Goal: Information Seeking & Learning: Learn about a topic

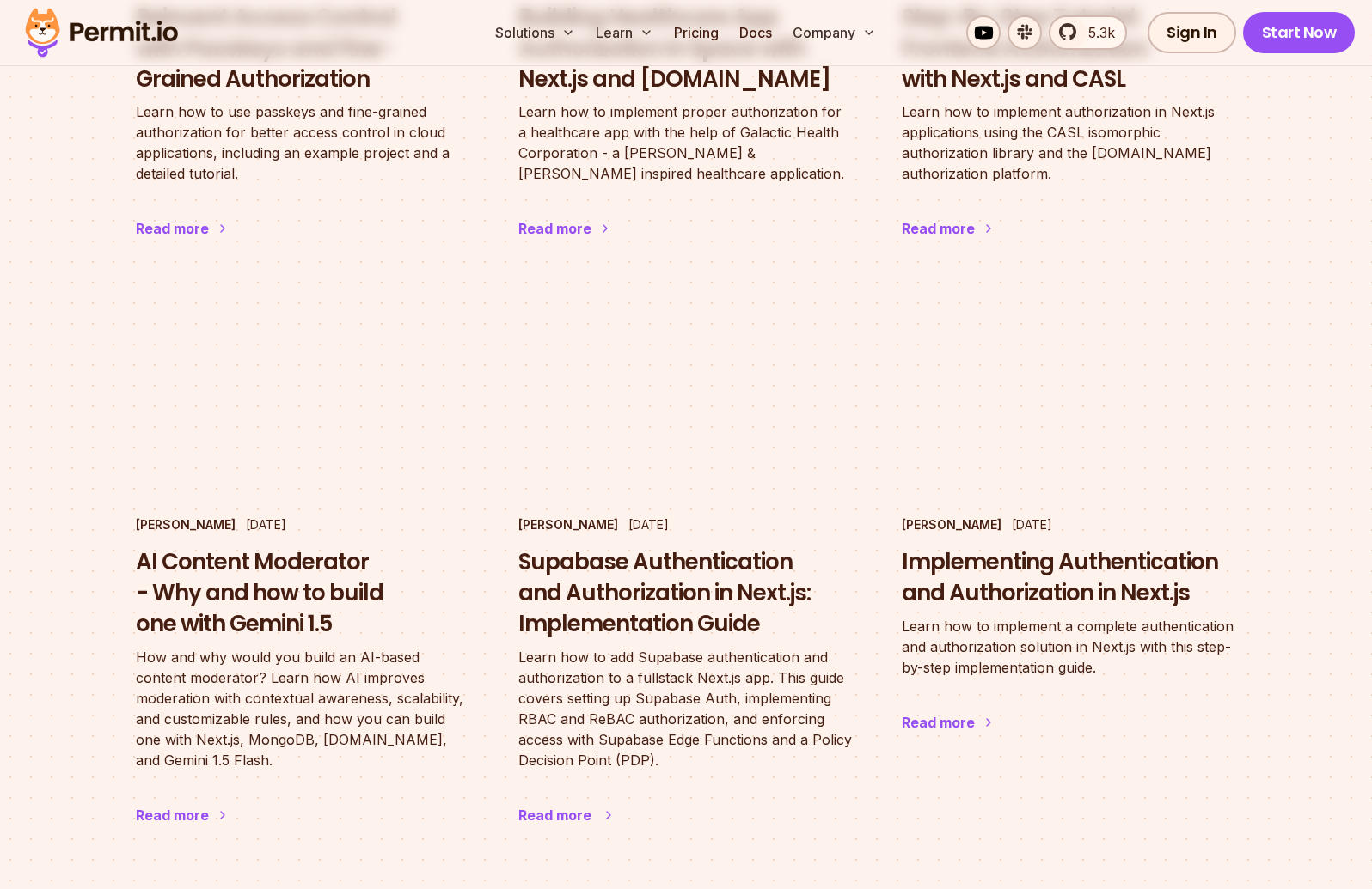
scroll to position [1029, 0]
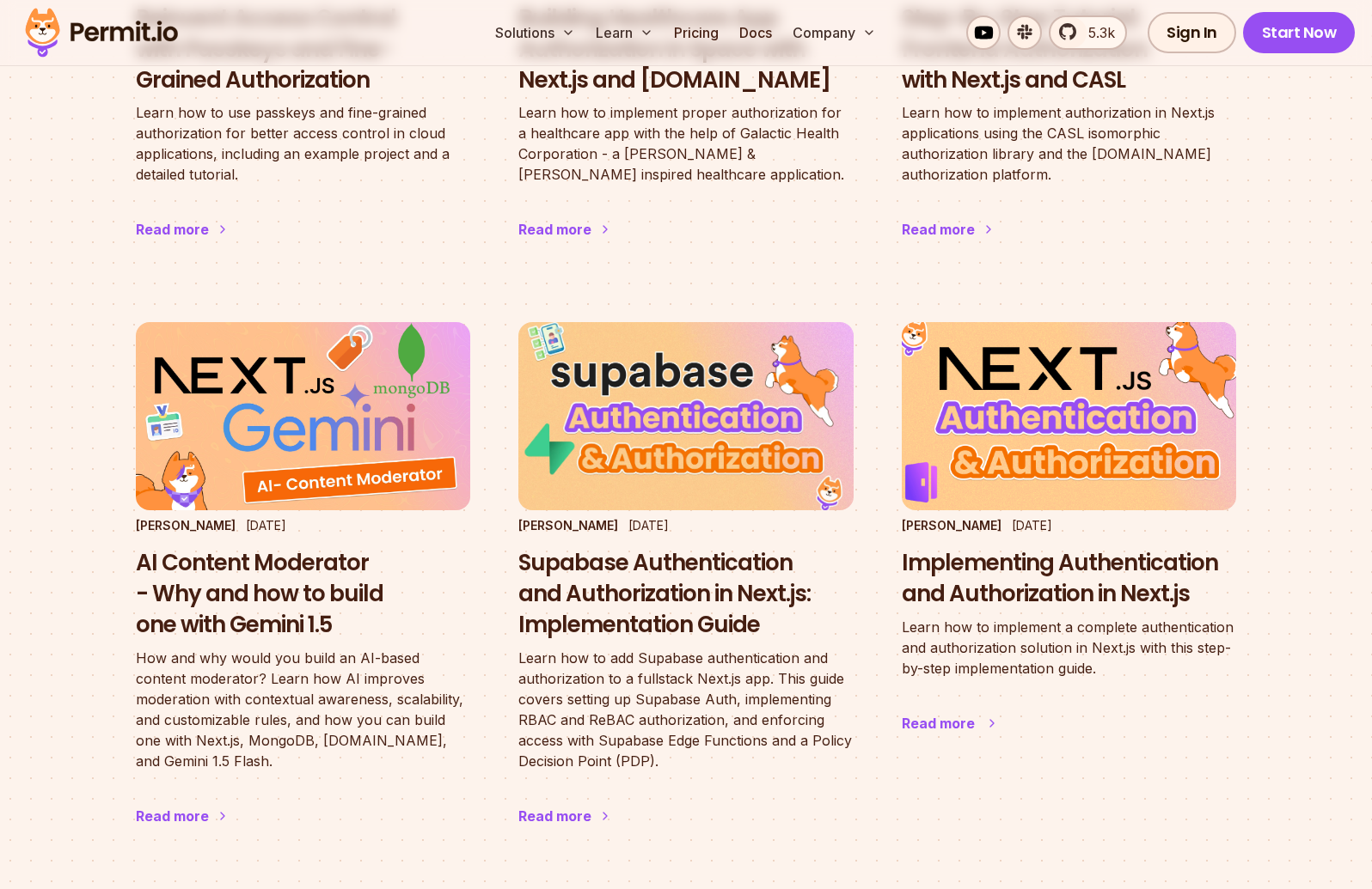
click at [1014, 594] on h3 "Implementing Authentication and Authorization in Next.js" at bounding box center [1068, 579] width 334 height 61
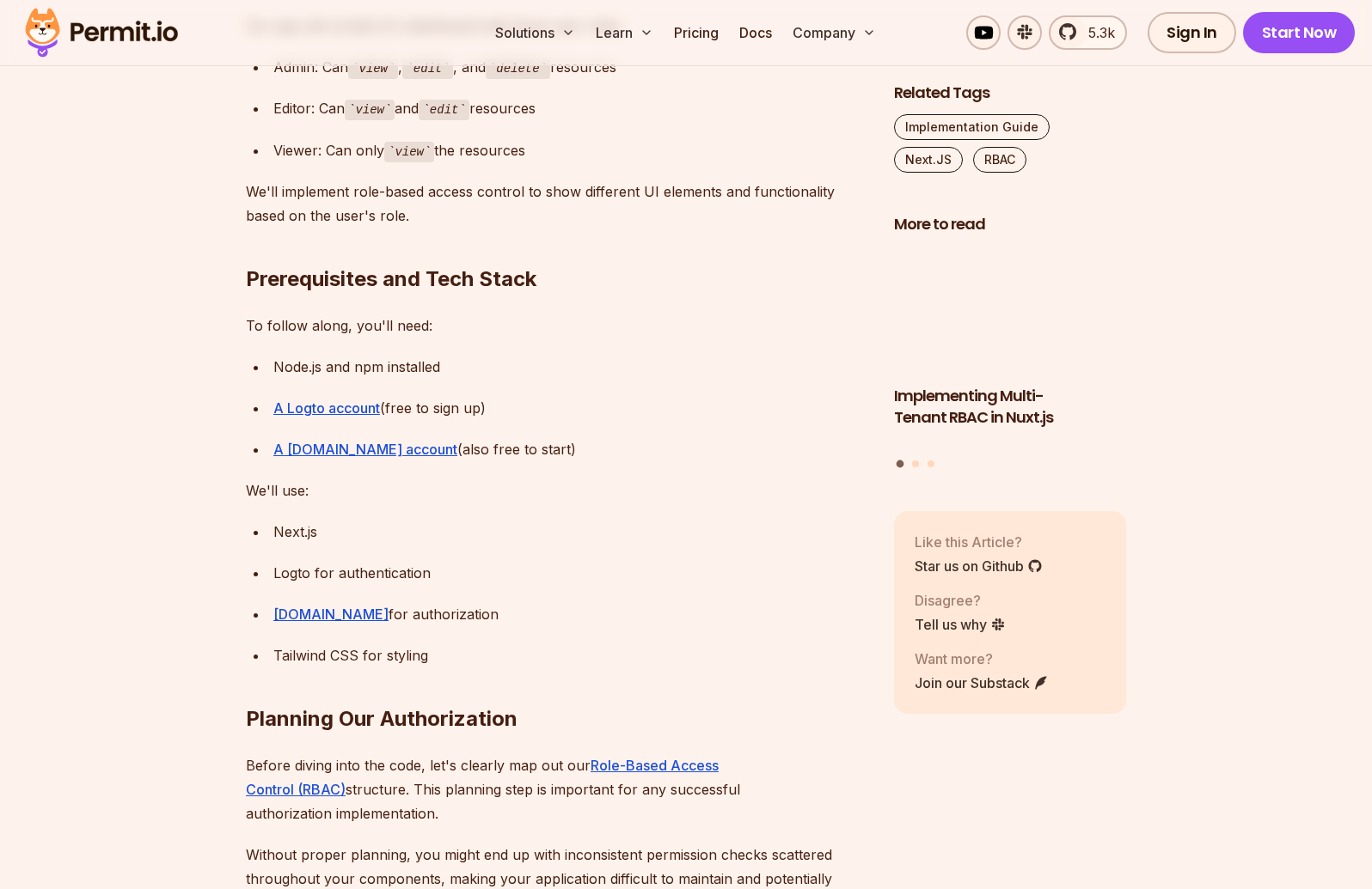
scroll to position [1494, 0]
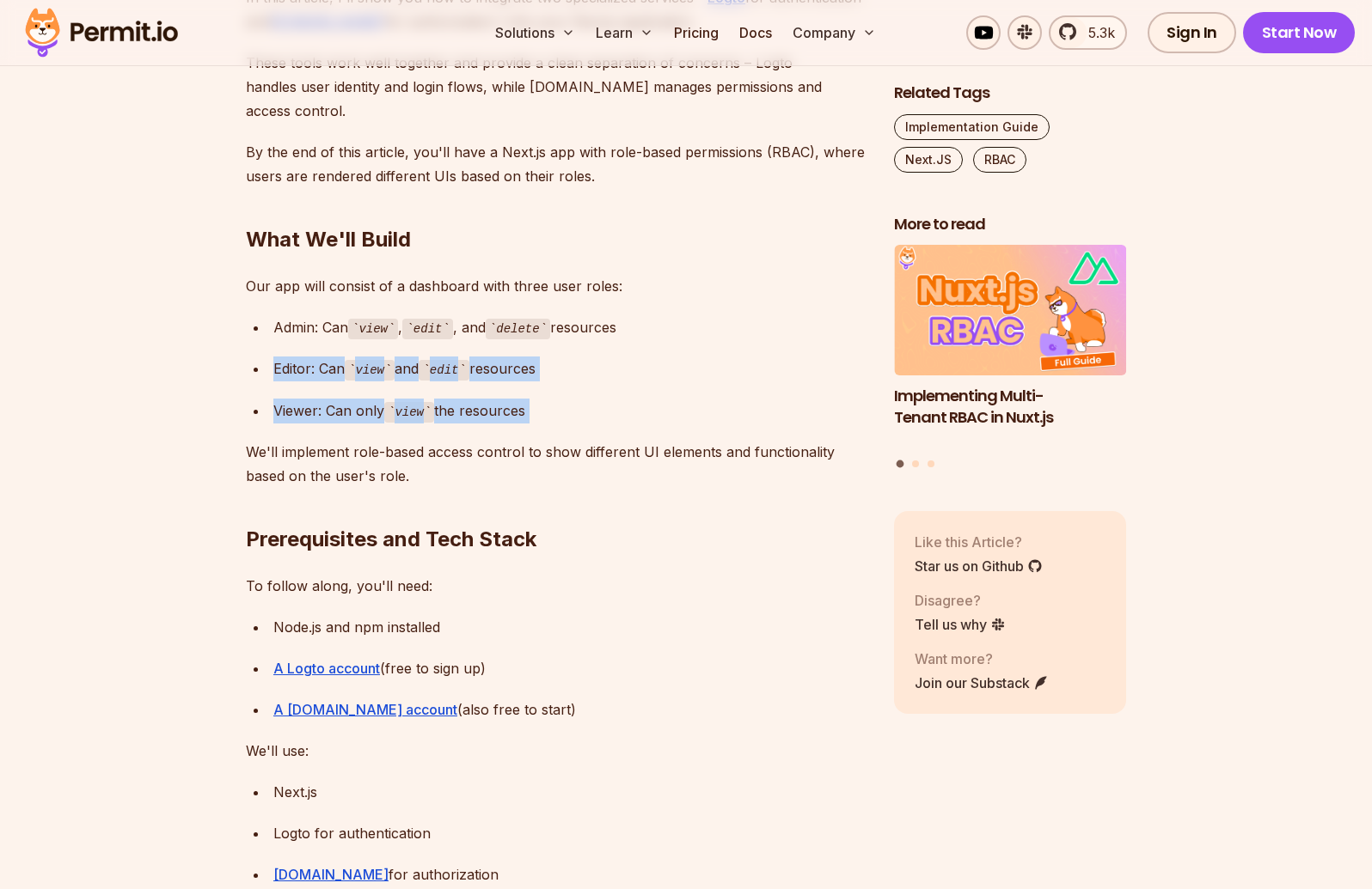
drag, startPoint x: 346, startPoint y: 289, endPoint x: 571, endPoint y: 370, distance: 239.1
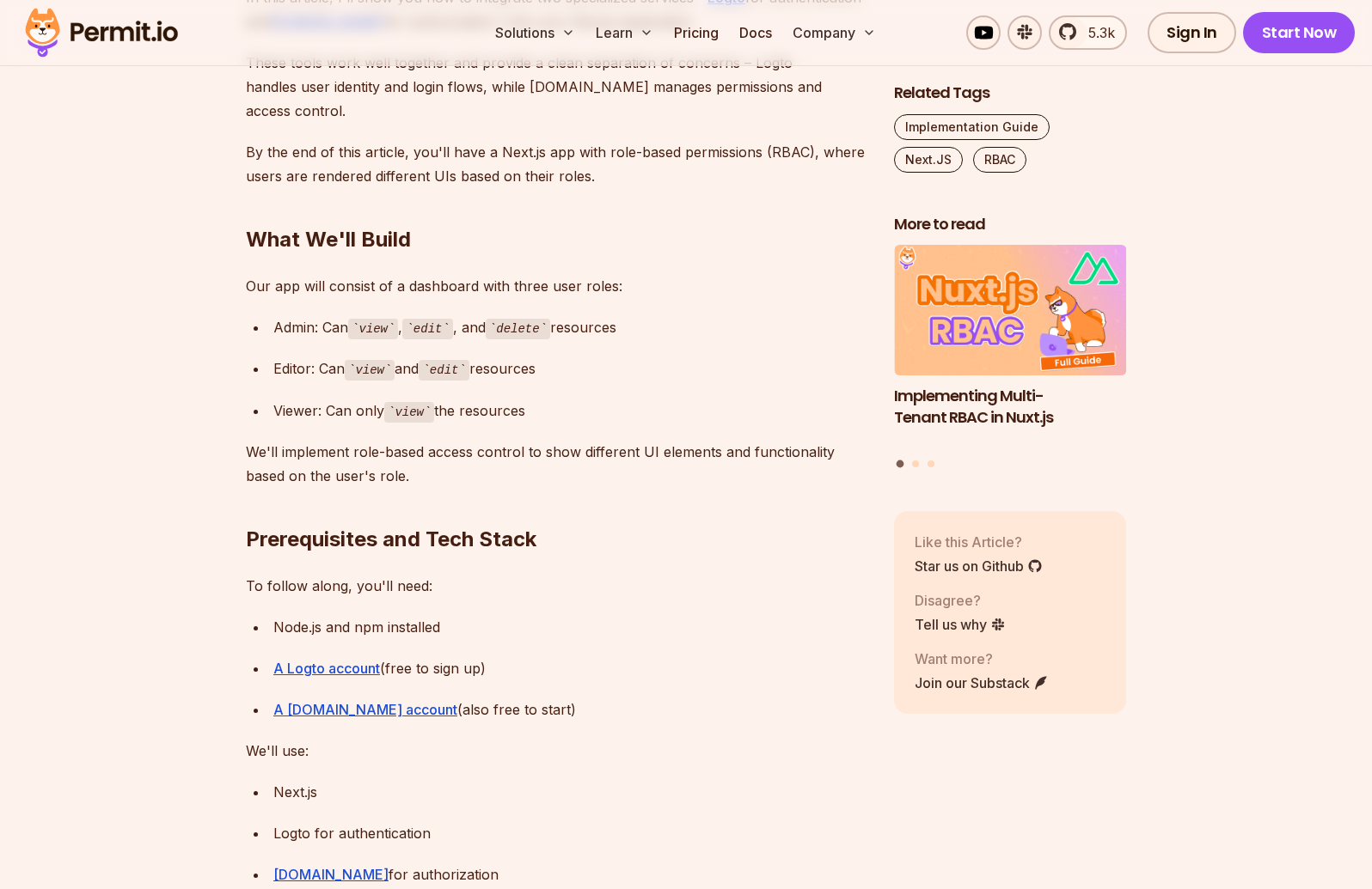
click at [577, 370] on ul "Admin: Can view , edit , and delete resources Editor: Can view and edit resourc…" at bounding box center [556, 369] width 621 height 108
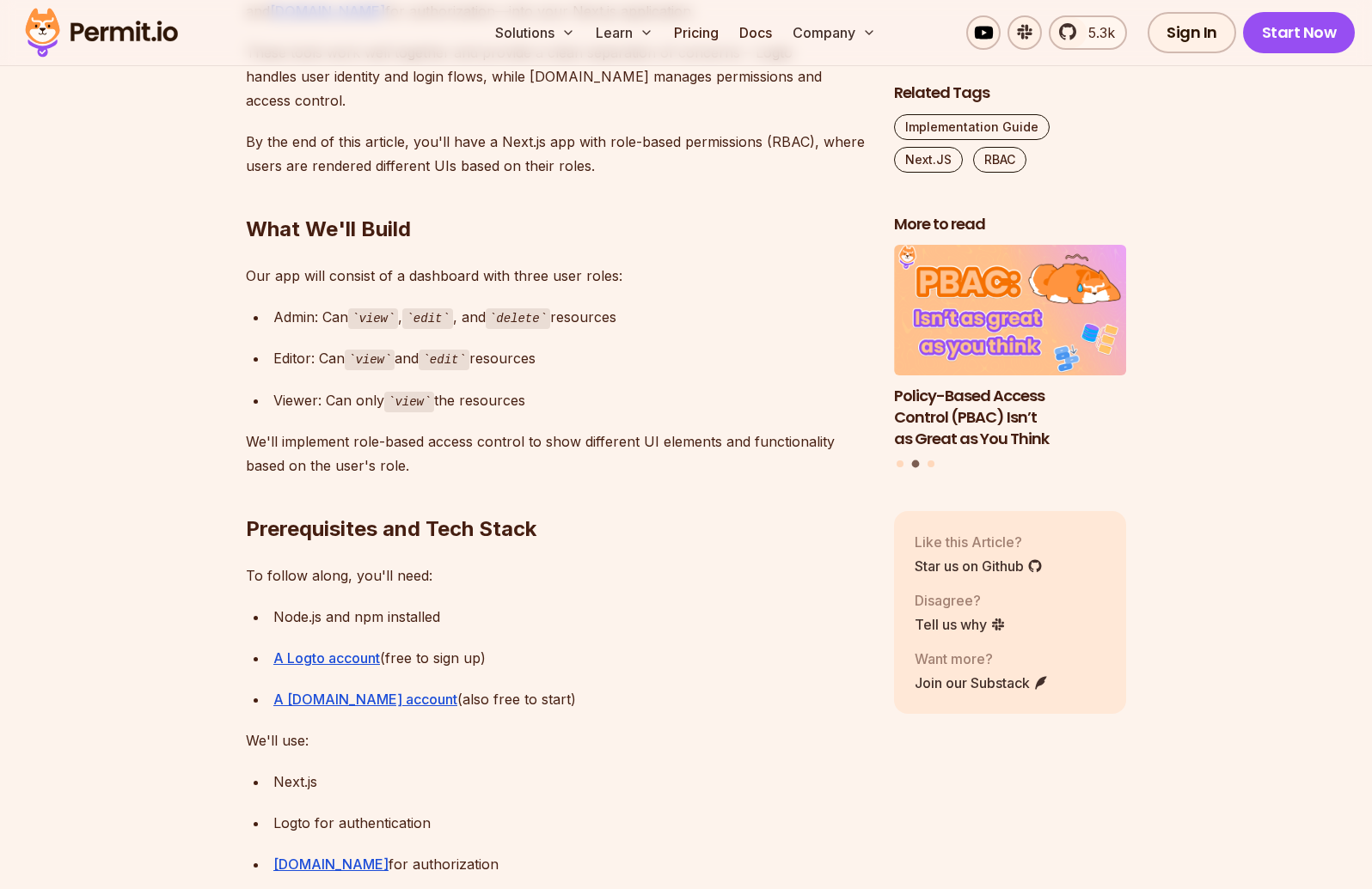
scroll to position [1529, 0]
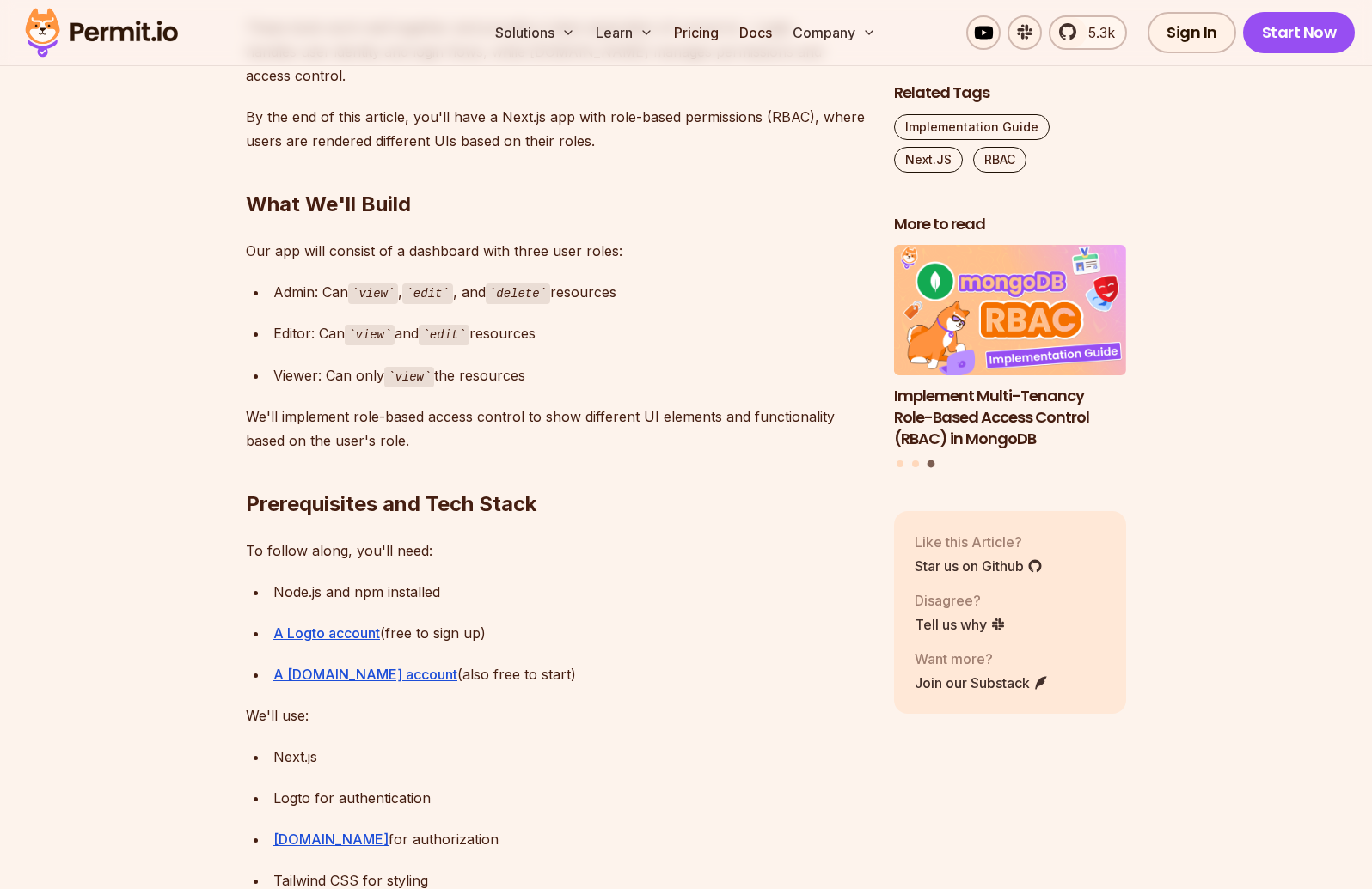
drag, startPoint x: 484, startPoint y: 322, endPoint x: 634, endPoint y: 377, distance: 159.8
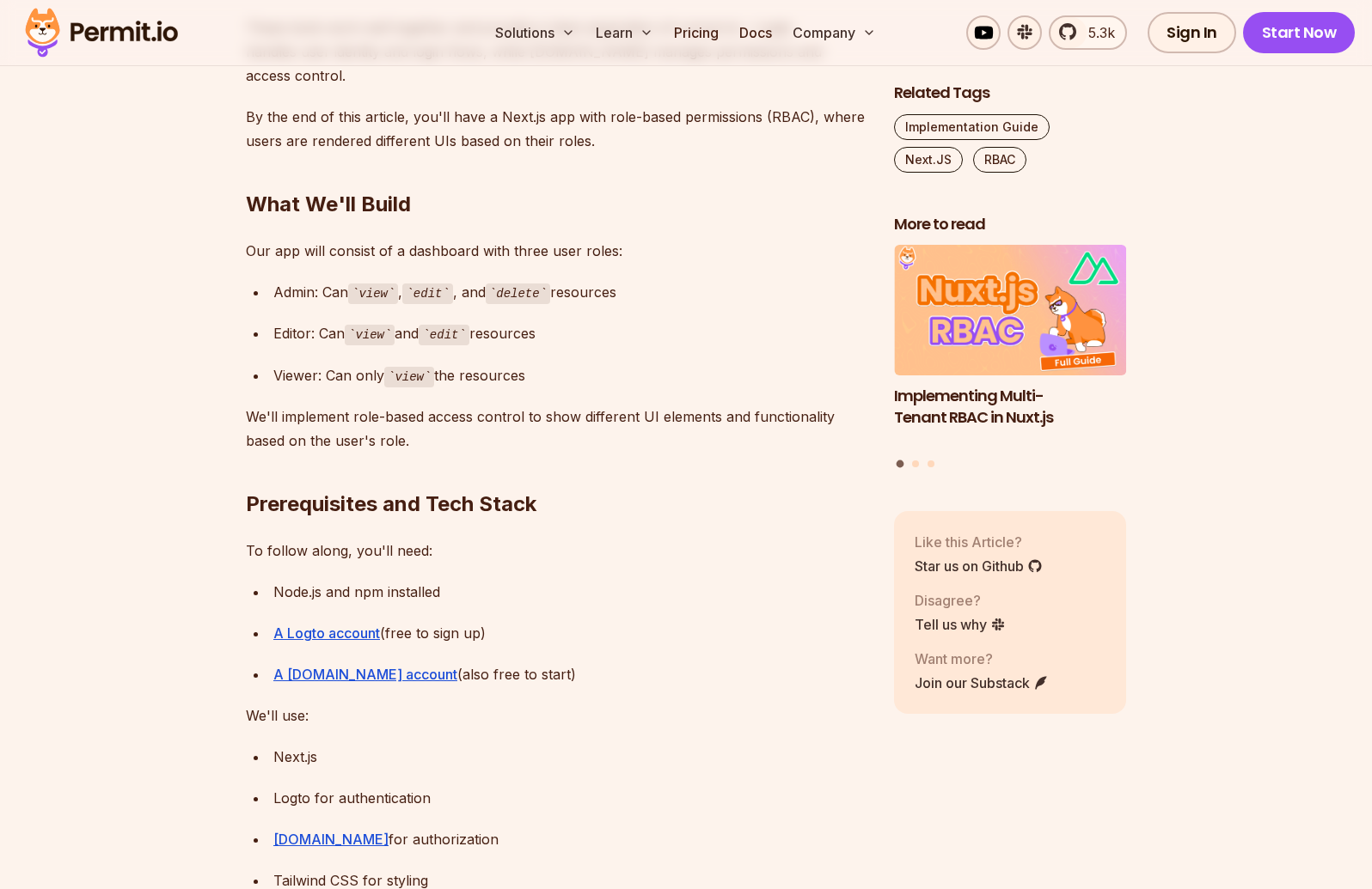
drag, startPoint x: 596, startPoint y: 361, endPoint x: 626, endPoint y: 320, distance: 50.8
click at [624, 320] on ul "Admin: Can view , edit , and delete resources Editor: Can view and edit resourc…" at bounding box center [556, 334] width 621 height 108
drag, startPoint x: 626, startPoint y: 320, endPoint x: 660, endPoint y: 326, distance: 34.5
click at [630, 322] on div "Editor: Can view and edit resources" at bounding box center [570, 334] width 593 height 25
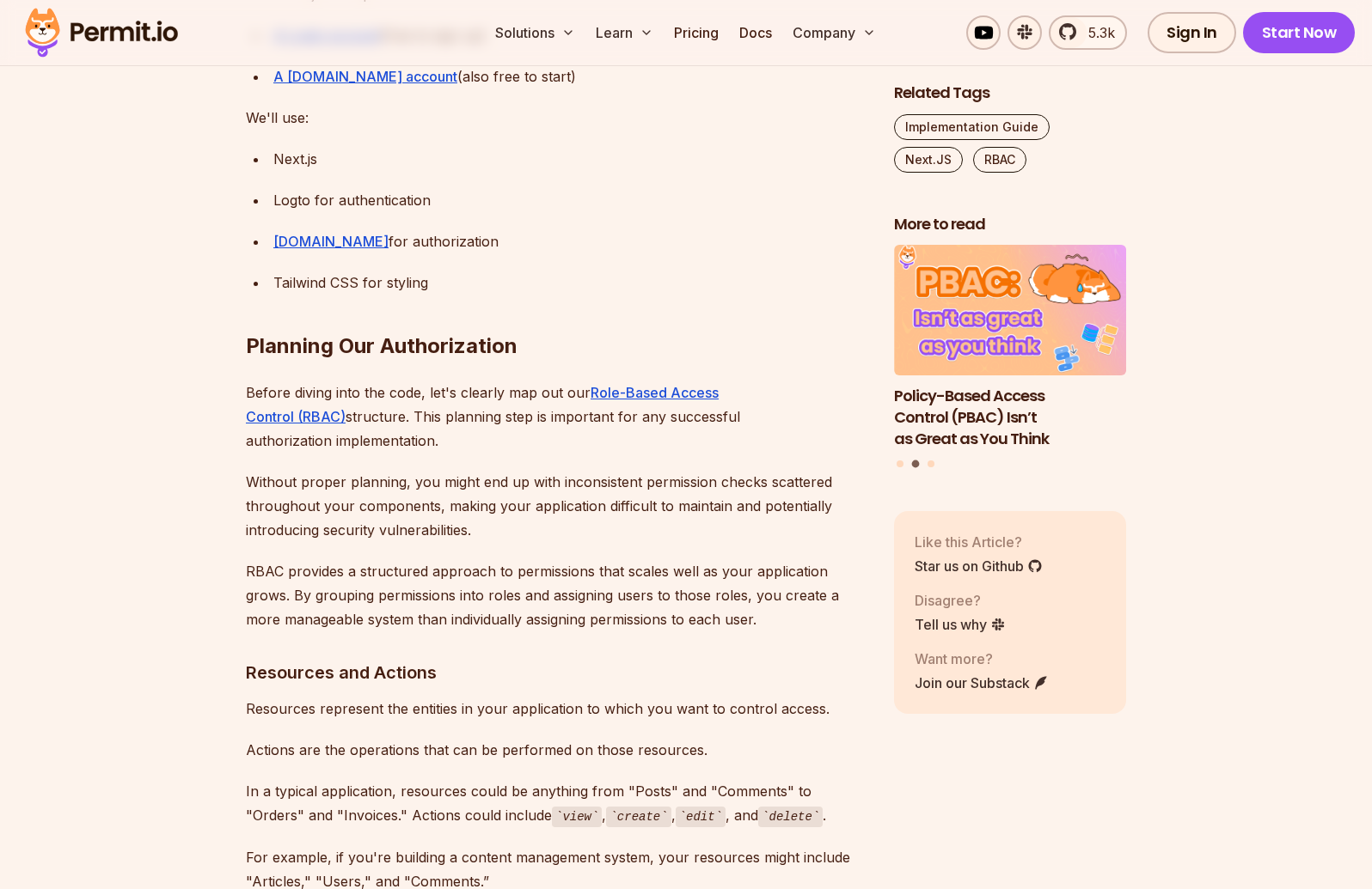
scroll to position [2122, 0]
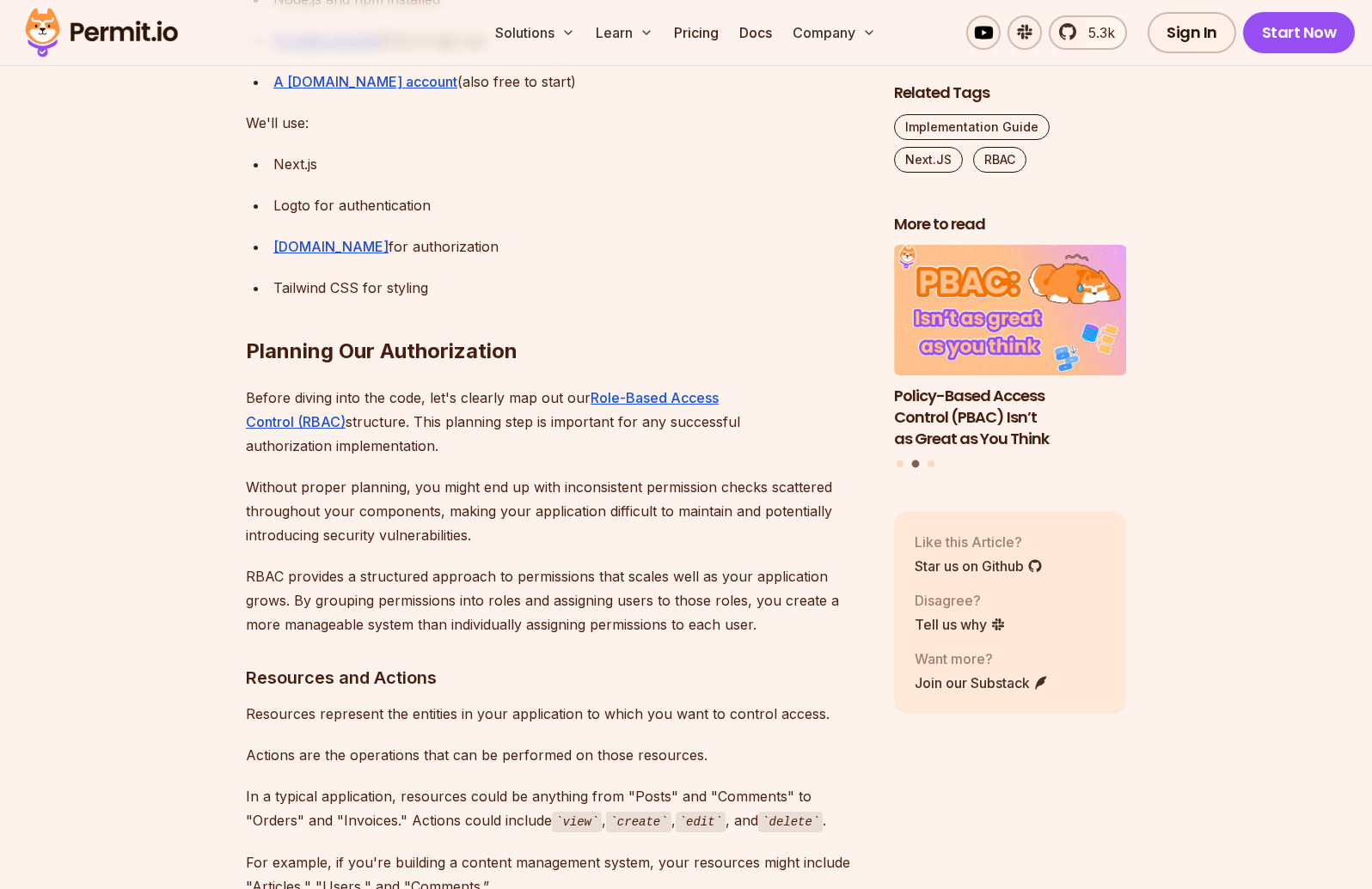
click at [302, 193] on div "Logto for authentication" at bounding box center [570, 204] width 593 height 24
click at [406, 193] on div "Logto for authentication" at bounding box center [570, 204] width 593 height 24
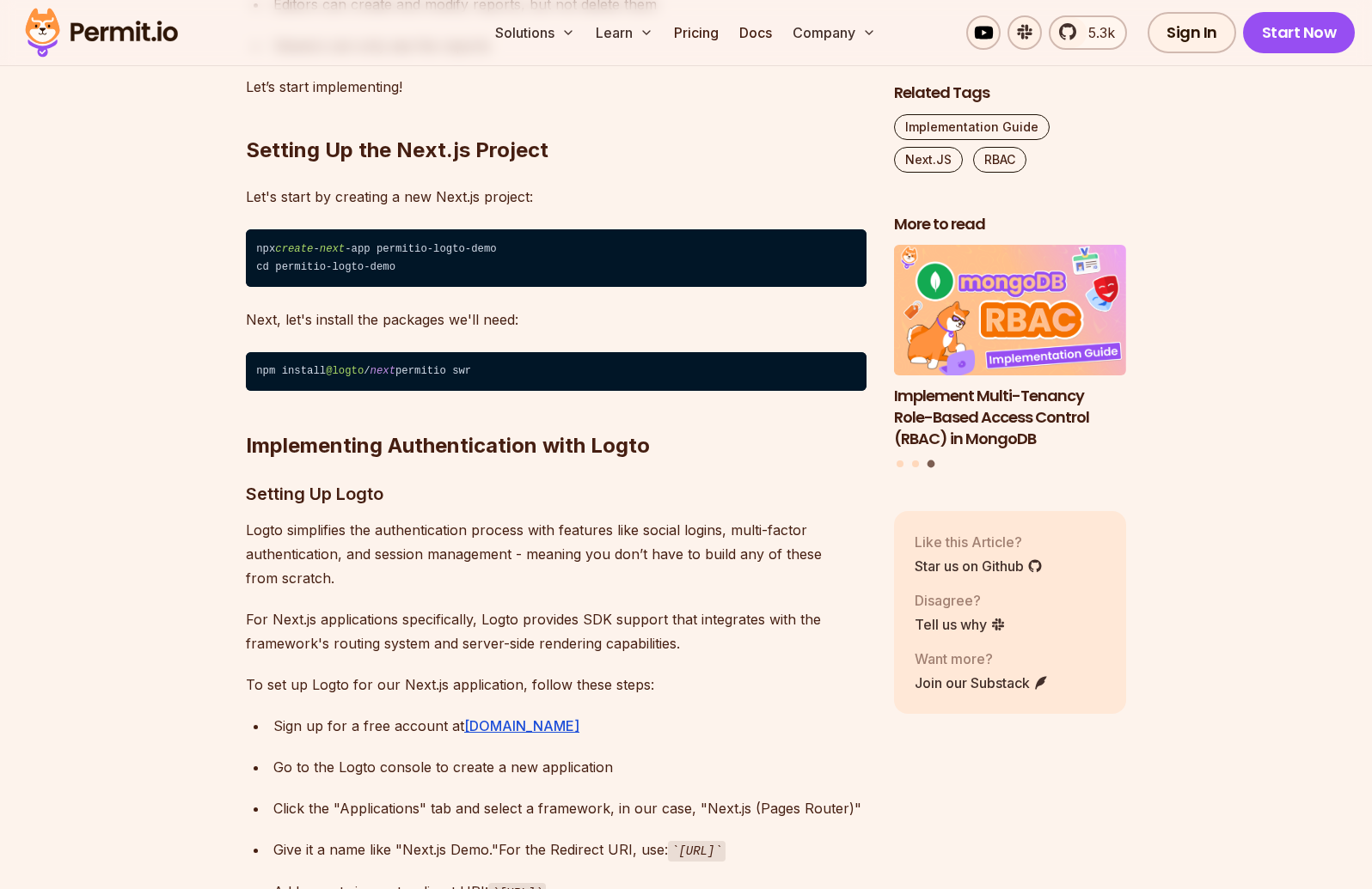
scroll to position [3455, 0]
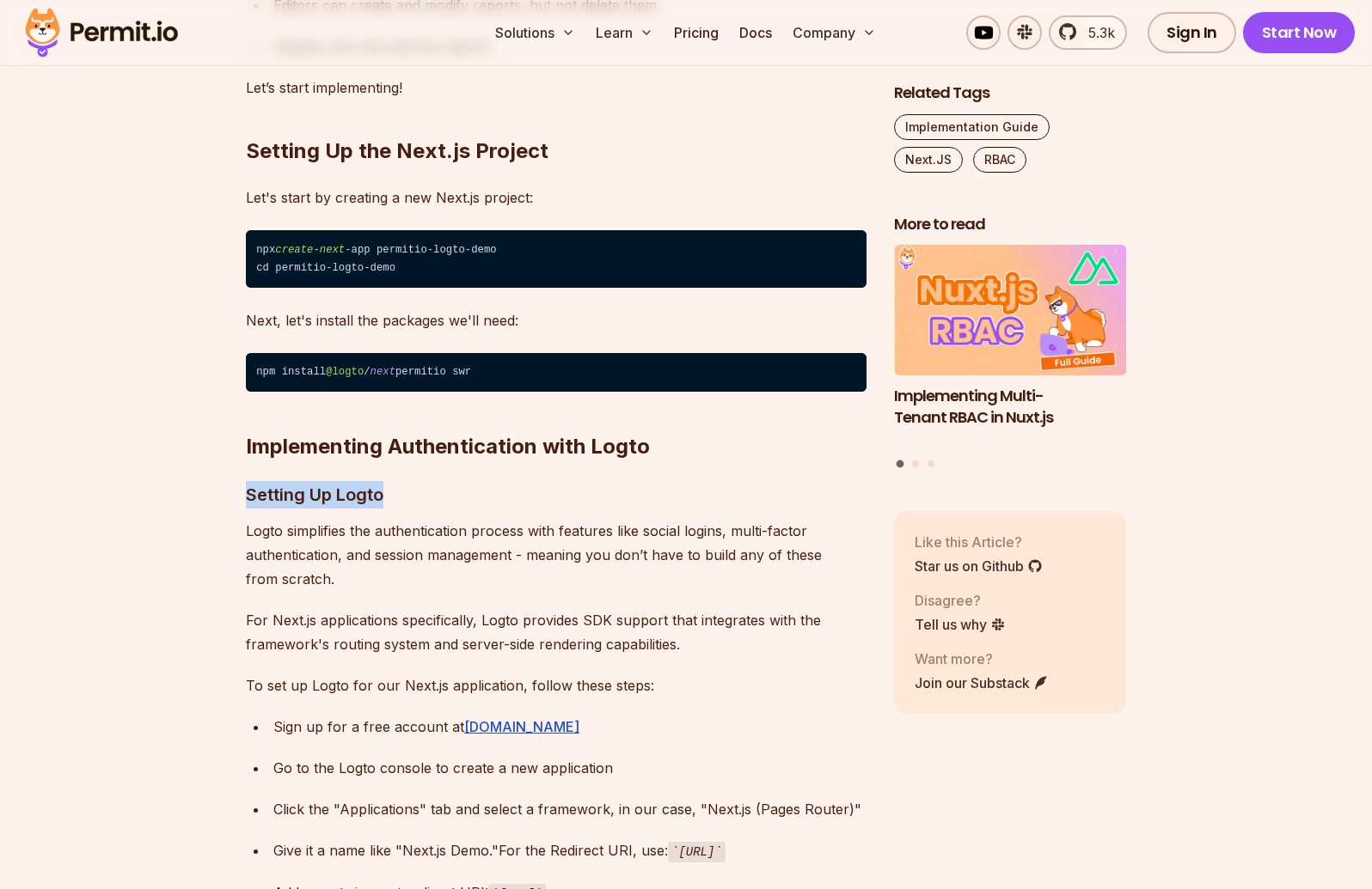
drag, startPoint x: 428, startPoint y: 454, endPoint x: 534, endPoint y: 435, distance: 107.7
click at [658, 481] on h3 "Setting Up Logto" at bounding box center [556, 495] width 621 height 27
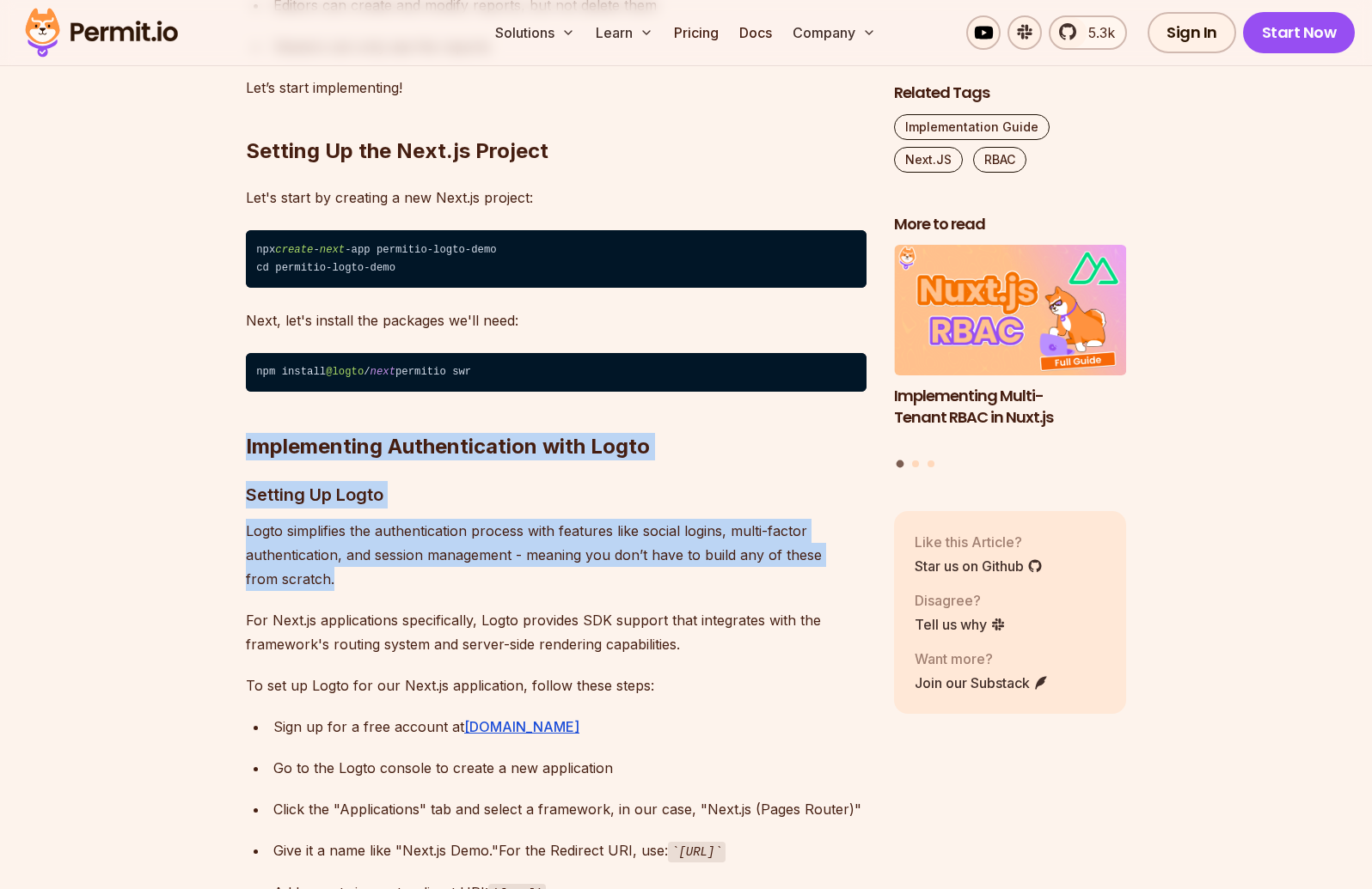
drag, startPoint x: 396, startPoint y: 529, endPoint x: 238, endPoint y: 403, distance: 202.1
drag, startPoint x: 349, startPoint y: 538, endPoint x: 536, endPoint y: 483, distance: 194.9
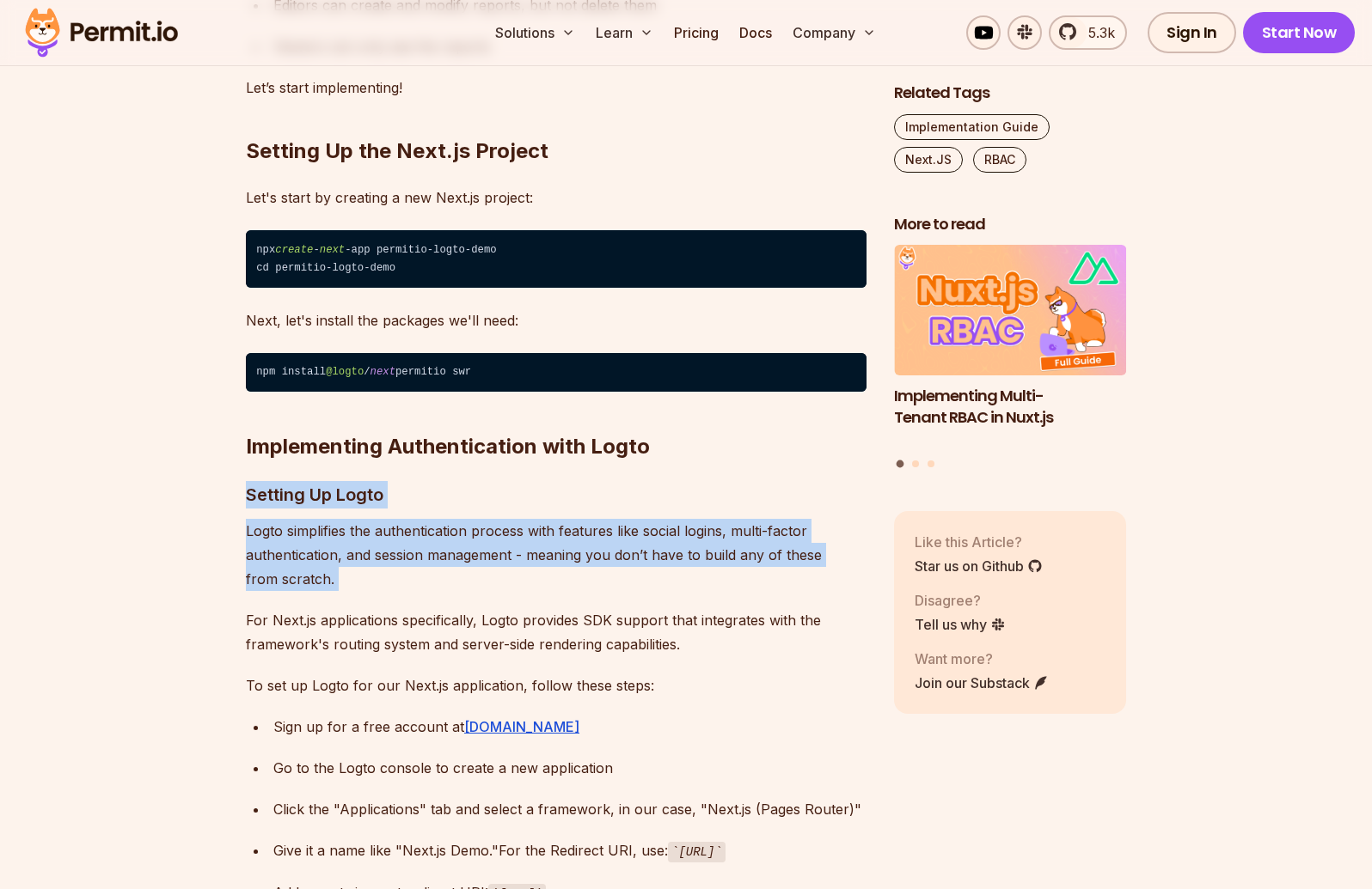
click at [536, 519] on p "Logto simplifies the authentication process with features like social logins, m…" at bounding box center [556, 555] width 621 height 72
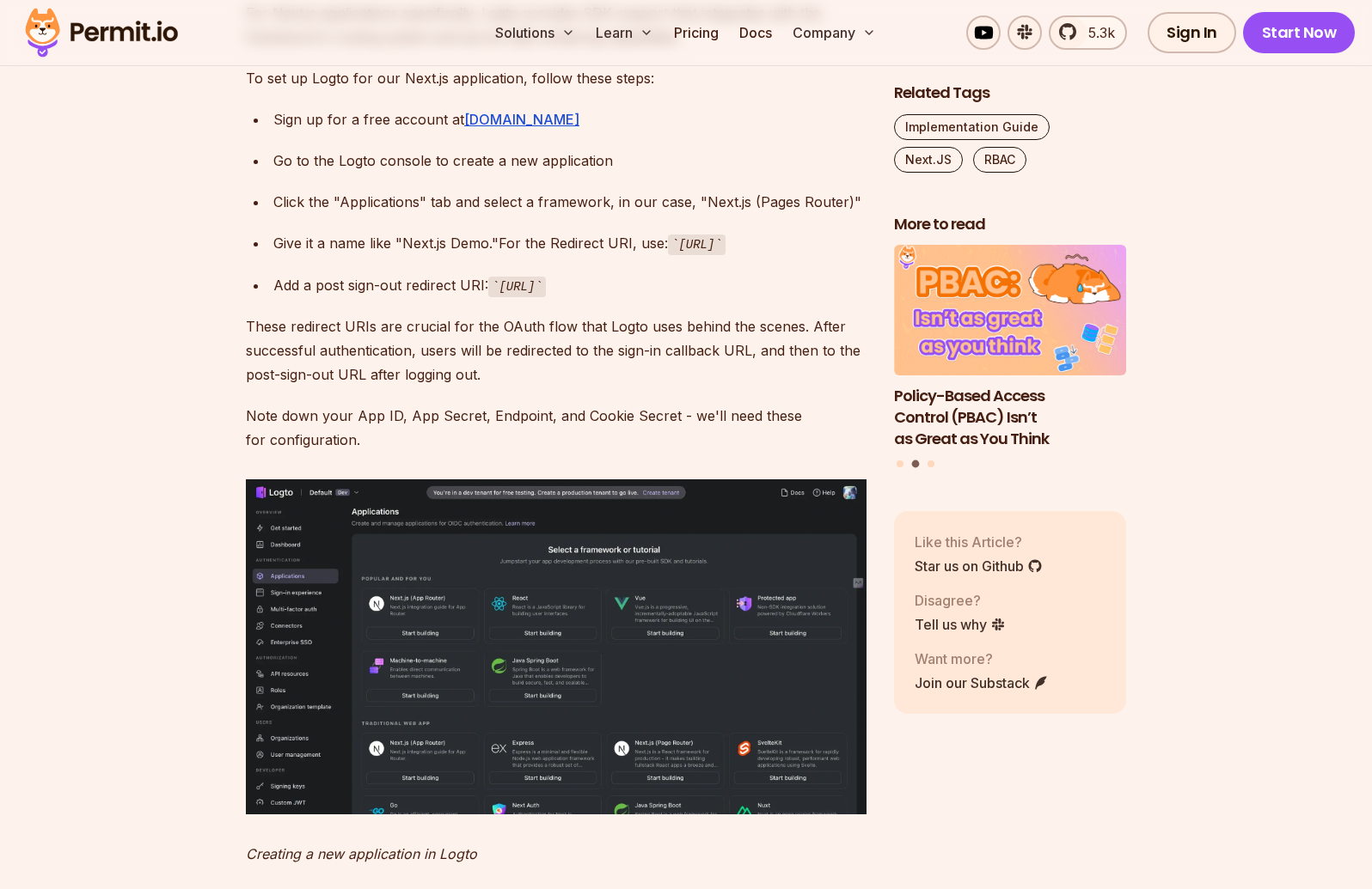
scroll to position [4059, 0]
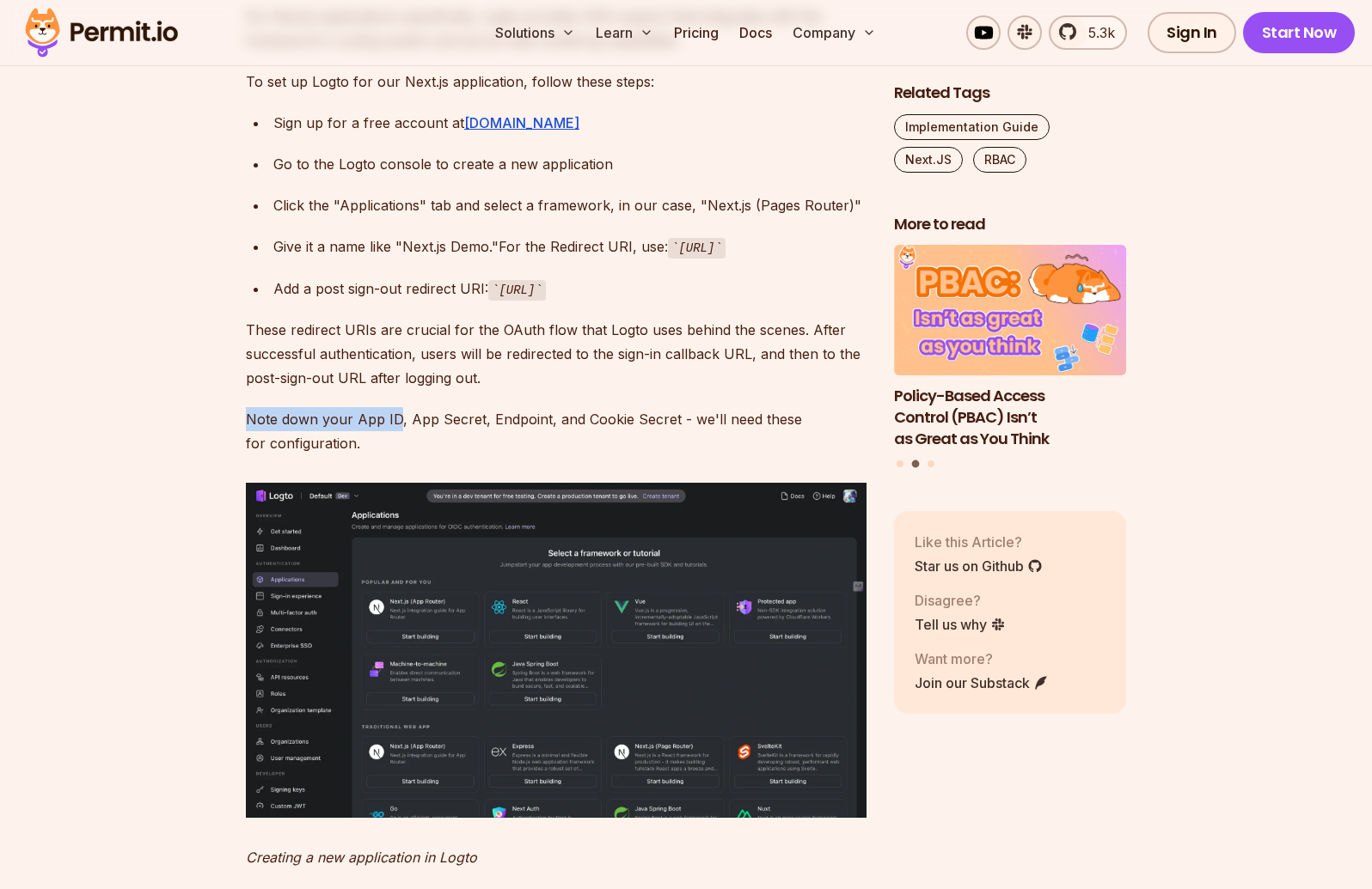
drag, startPoint x: 260, startPoint y: 375, endPoint x: 470, endPoint y: 389, distance: 210.5
click at [475, 408] on p "Note down your App ID, App Secret, Endpoint, and Cookie Secret - we'll need the…" at bounding box center [556, 431] width 621 height 48
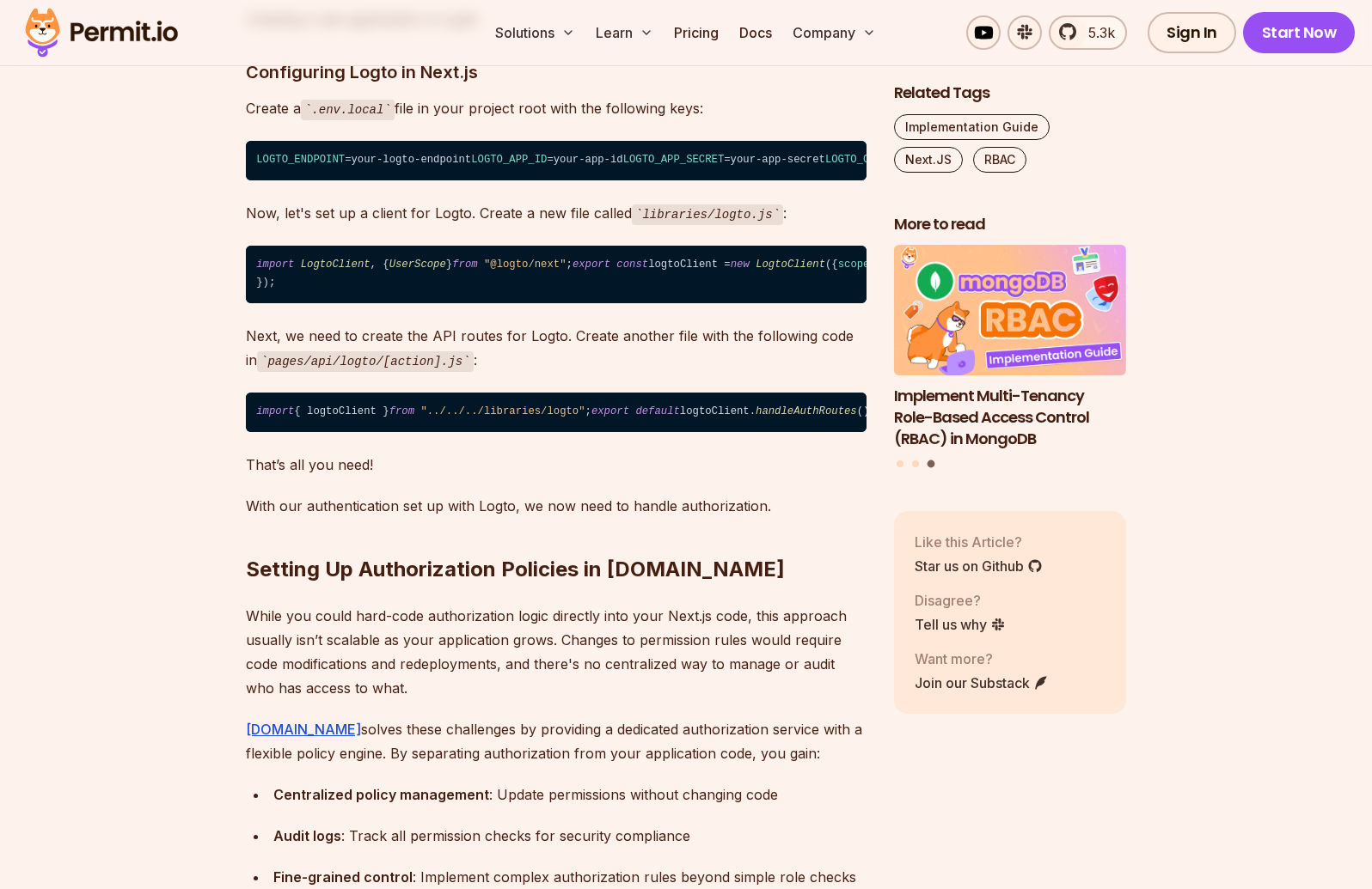
scroll to position [4893, 0]
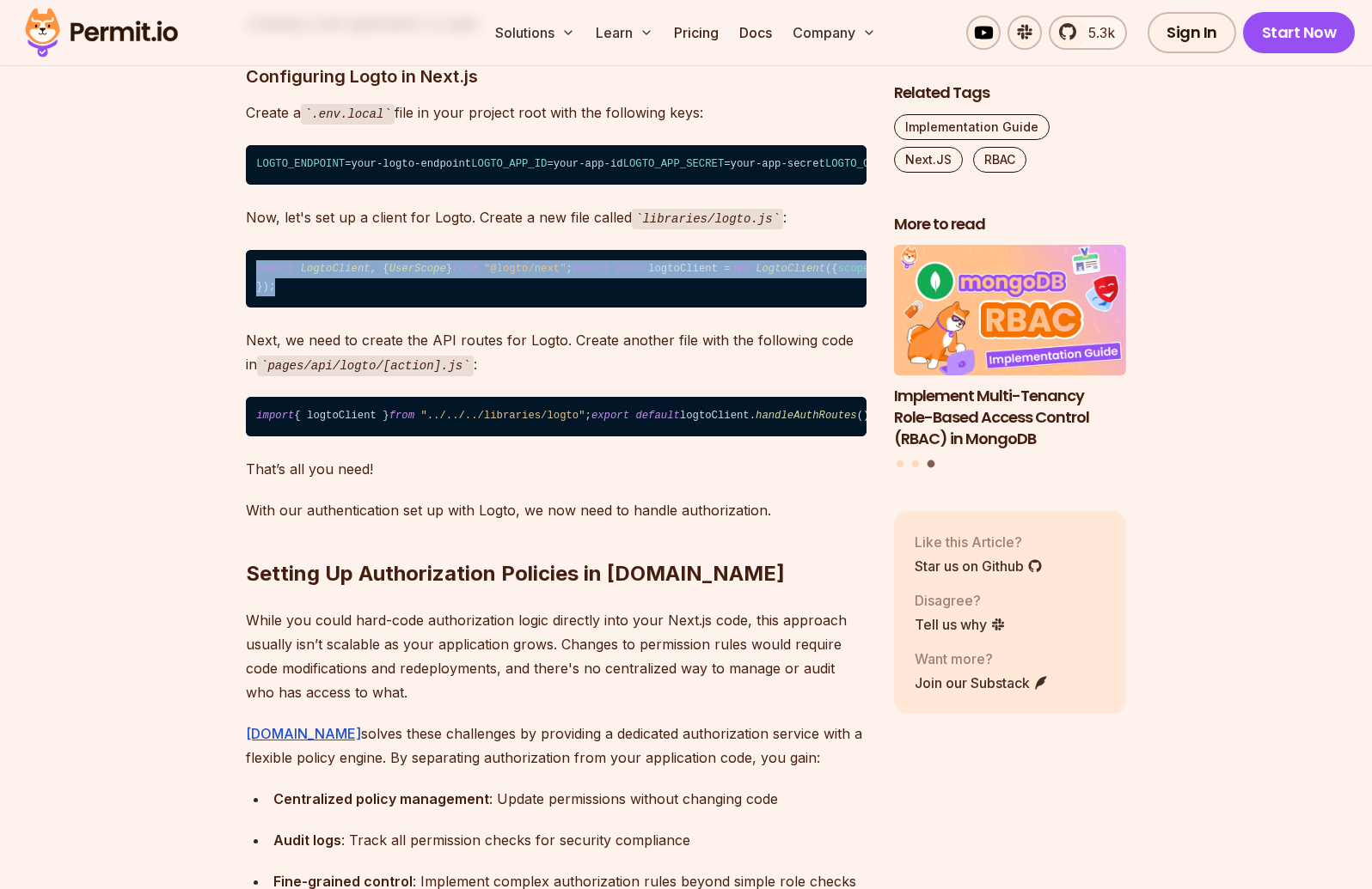
drag, startPoint x: 334, startPoint y: 514, endPoint x: 258, endPoint y: 313, distance: 214.9
click at [252, 307] on code "import LogtoClient , { UserScope } from "@logto/next" ; export const logtoClien…" at bounding box center [556, 278] width 621 height 58
click at [553, 307] on code "import LogtoClient , { UserScope } from "@logto/next" ; export const logtoClien…" at bounding box center [556, 278] width 621 height 58
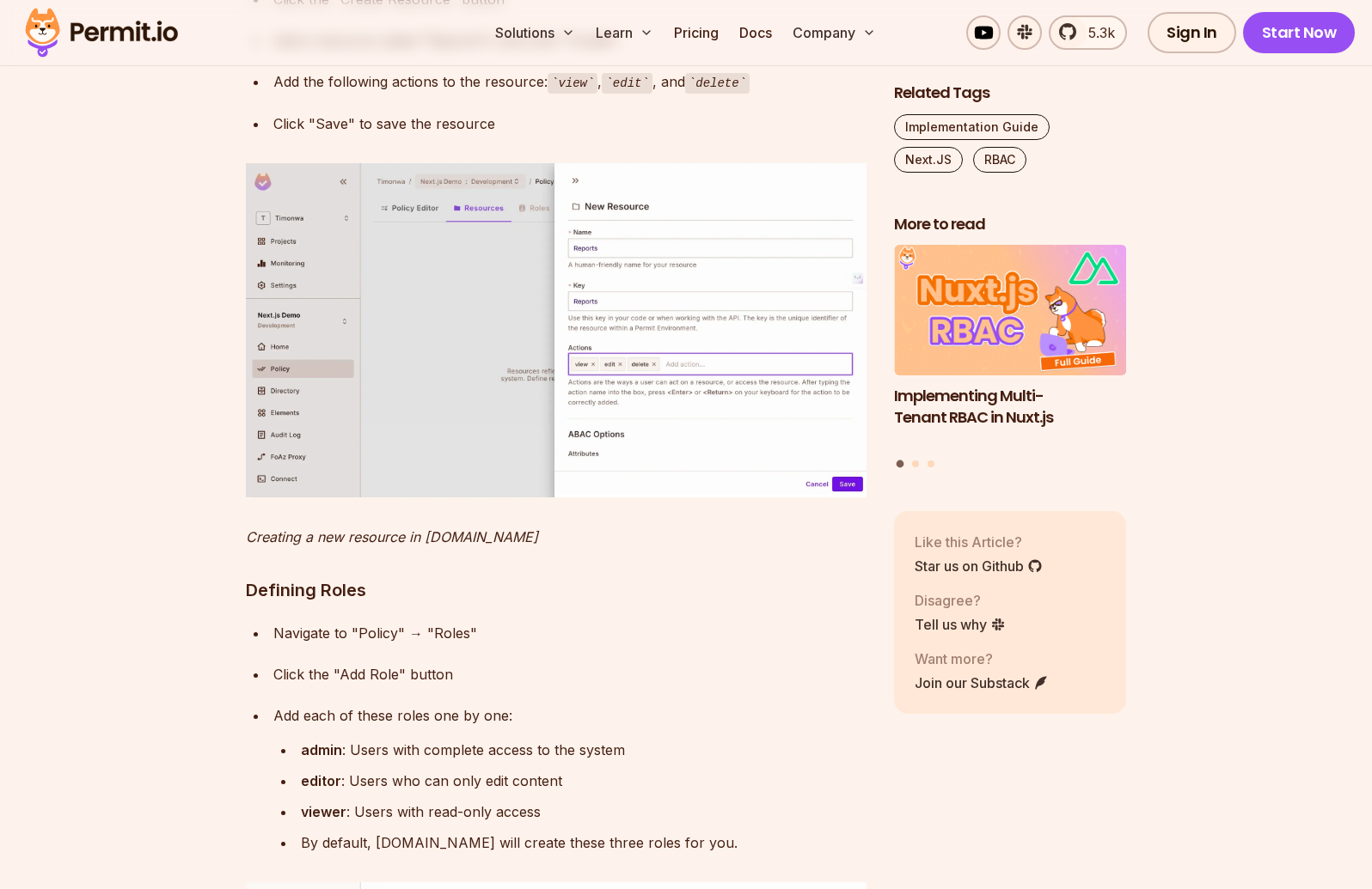
scroll to position [6608, 0]
